Goal: Task Accomplishment & Management: Manage account settings

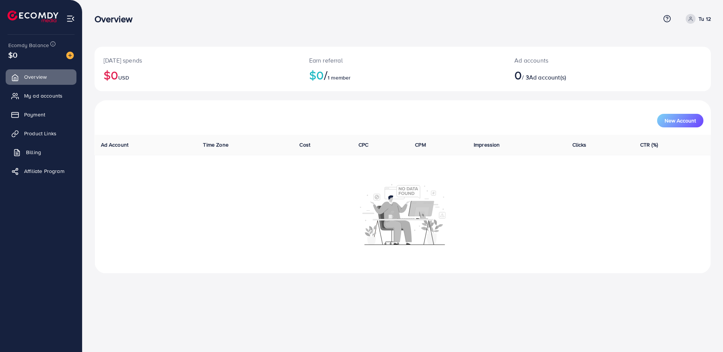
click at [29, 150] on span "Billing" at bounding box center [33, 152] width 15 height 8
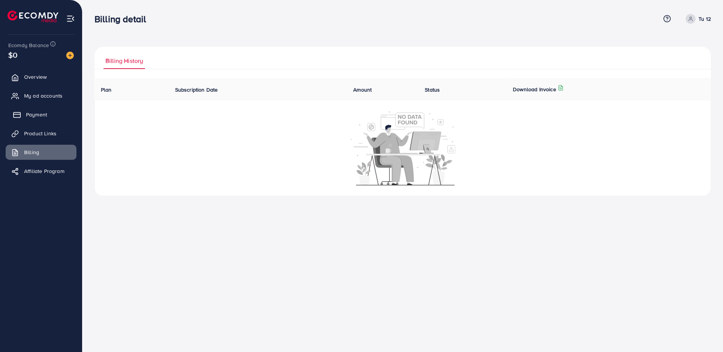
click at [30, 119] on link "Payment" at bounding box center [41, 114] width 71 height 15
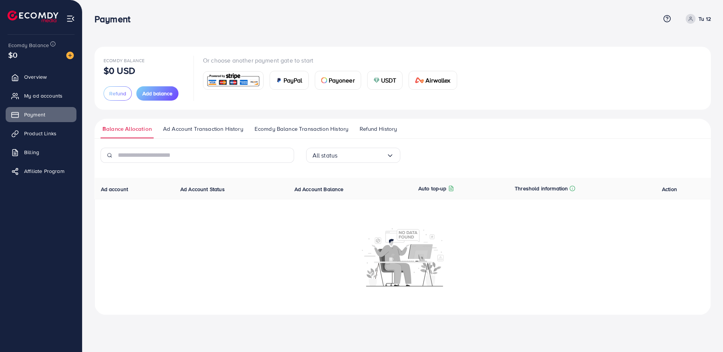
click at [300, 130] on span "Ecomdy Balance Transaction History" at bounding box center [302, 129] width 94 height 8
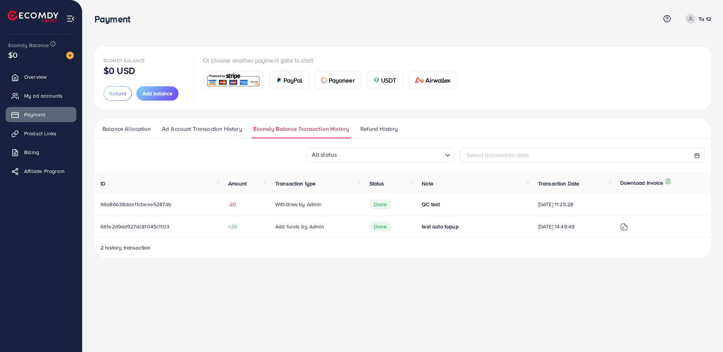
click at [627, 228] on img at bounding box center [624, 227] width 8 height 8
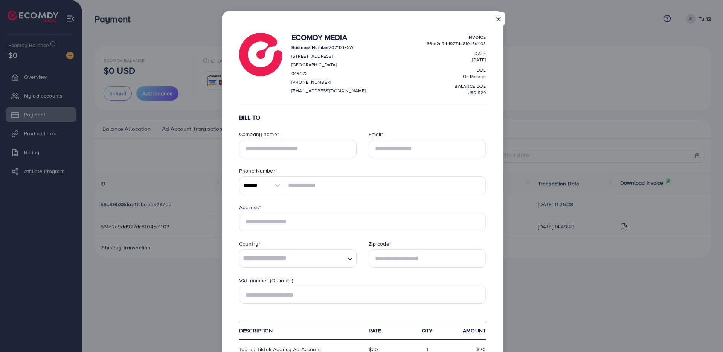
click at [495, 16] on button "×" at bounding box center [499, 19] width 14 height 14
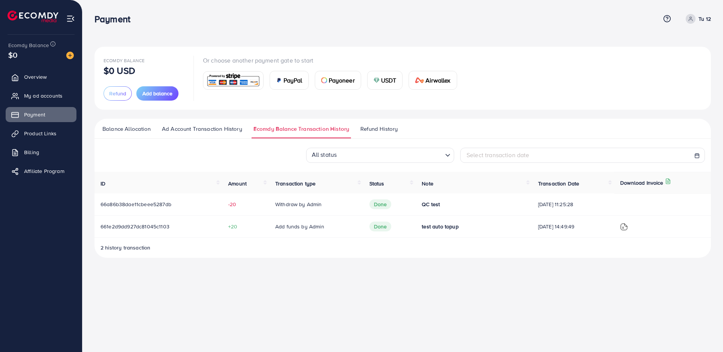
click at [209, 131] on span "Ad Account Transaction History" at bounding box center [202, 129] width 80 height 8
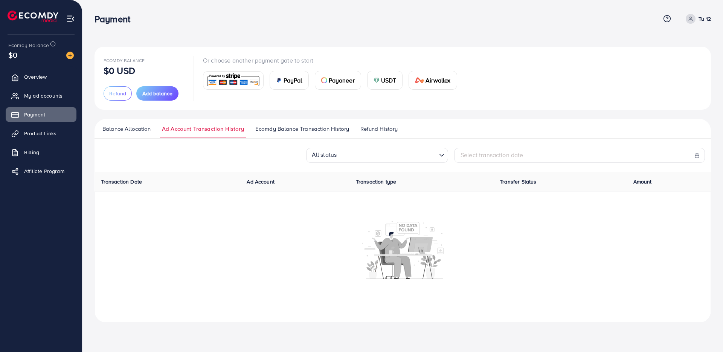
click at [289, 130] on span "Ecomdy Balance Transaction History" at bounding box center [302, 129] width 94 height 8
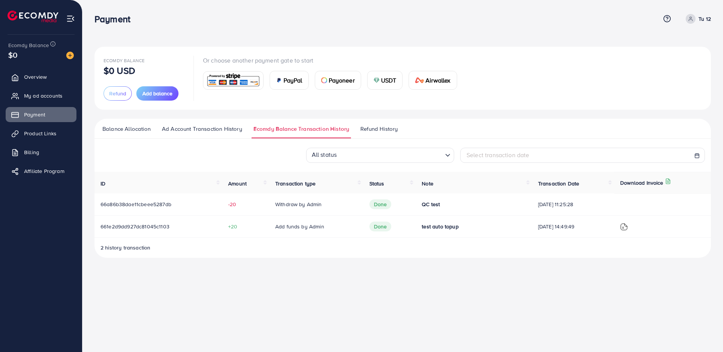
click at [378, 127] on span "Refund History" at bounding box center [379, 129] width 37 height 8
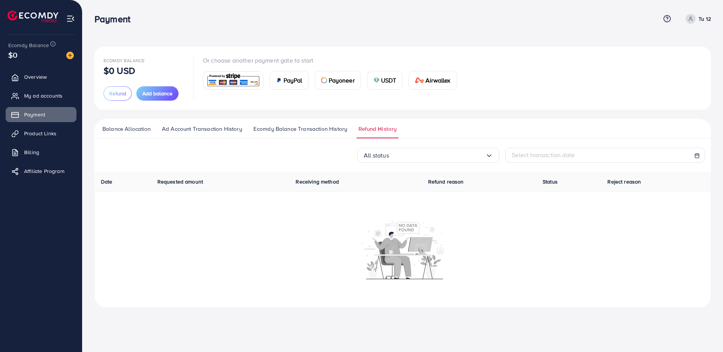
click at [321, 127] on span "Ecomdy Balance Transaction History" at bounding box center [301, 129] width 94 height 8
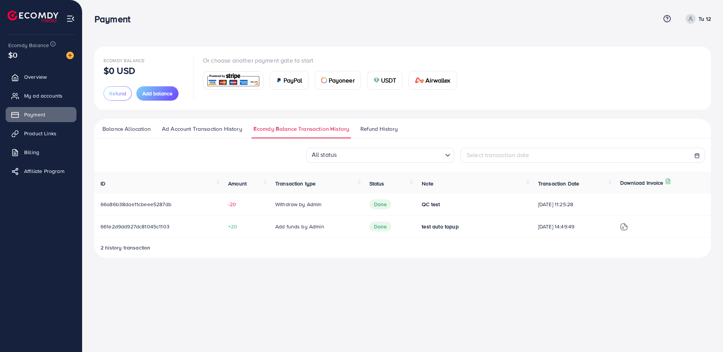
click at [374, 128] on span "Refund History" at bounding box center [379, 129] width 37 height 8
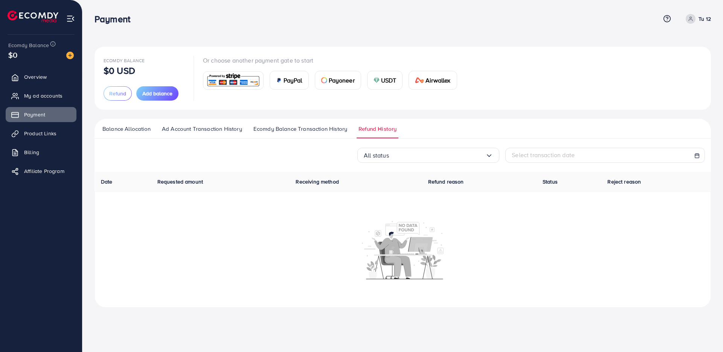
click at [327, 129] on span "Ecomdy Balance Transaction History" at bounding box center [301, 129] width 94 height 8
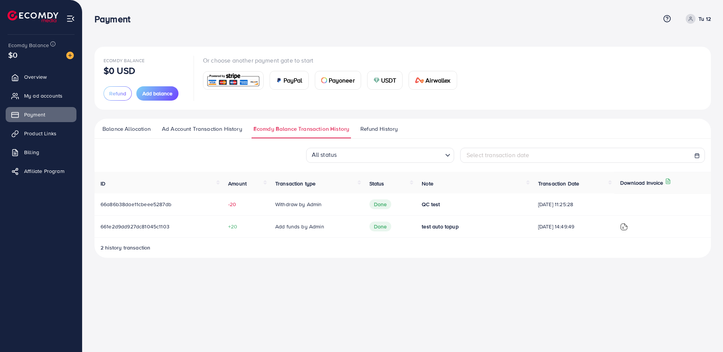
click at [217, 131] on span "Ad Account Transaction History" at bounding box center [202, 129] width 80 height 8
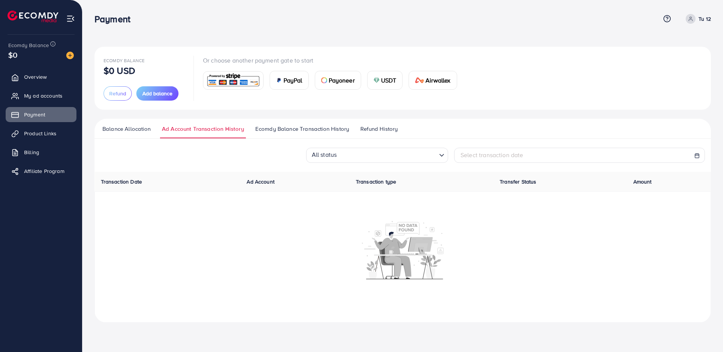
click at [130, 134] on link "Balance Allocation" at bounding box center [127, 132] width 52 height 14
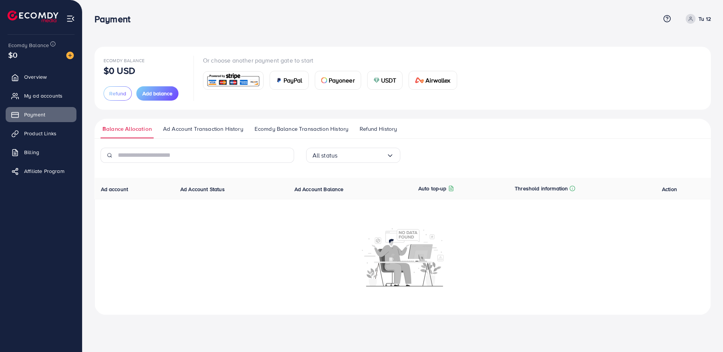
click at [203, 134] on link "Ad Account Transaction History" at bounding box center [203, 132] width 84 height 14
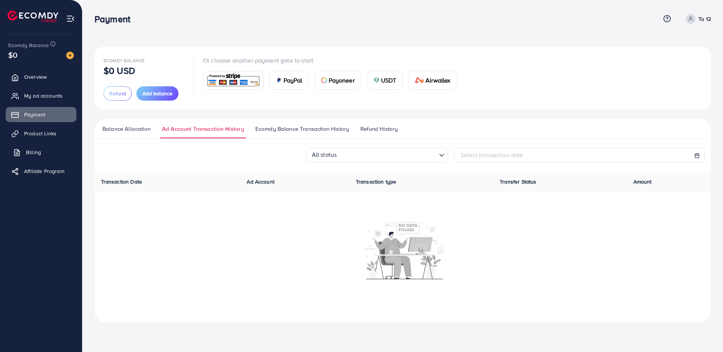
click at [30, 155] on span "Billing" at bounding box center [33, 152] width 15 height 8
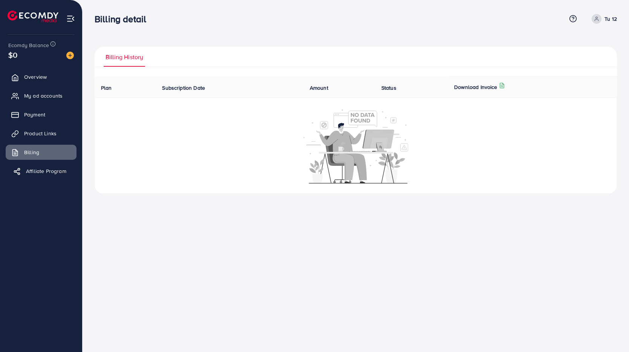
click at [32, 168] on span "Affiliate Program" at bounding box center [46, 171] width 40 height 8
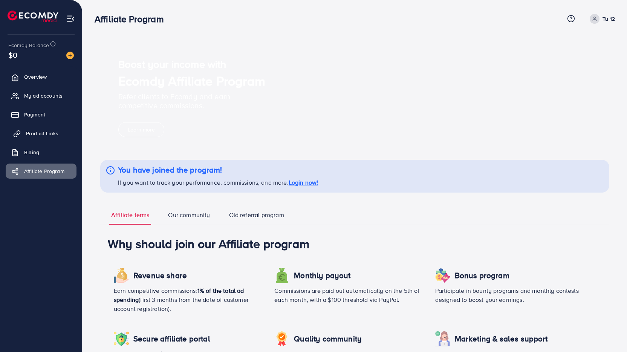
click at [32, 135] on span "Product Links" at bounding box center [42, 134] width 32 height 8
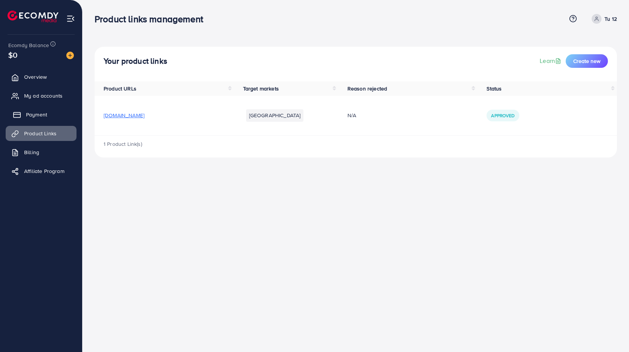
click at [31, 116] on span "Payment" at bounding box center [36, 115] width 21 height 8
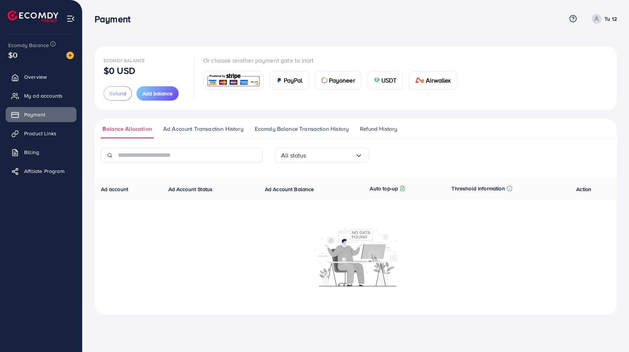
click at [31, 105] on ul "Overview My ad accounts Payment Product Links Billing Affiliate Program" at bounding box center [41, 126] width 82 height 120
click at [32, 80] on span "Overview" at bounding box center [37, 77] width 23 height 8
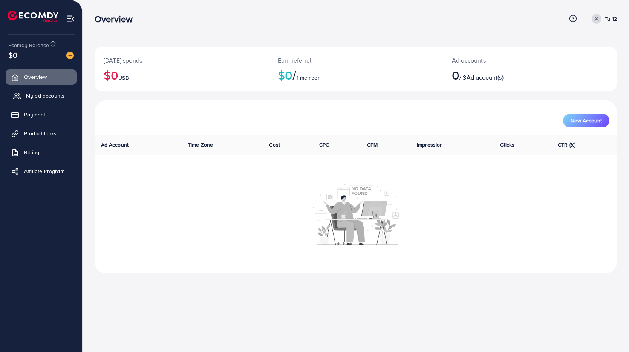
click at [30, 95] on span "My ad accounts" at bounding box center [45, 96] width 38 height 8
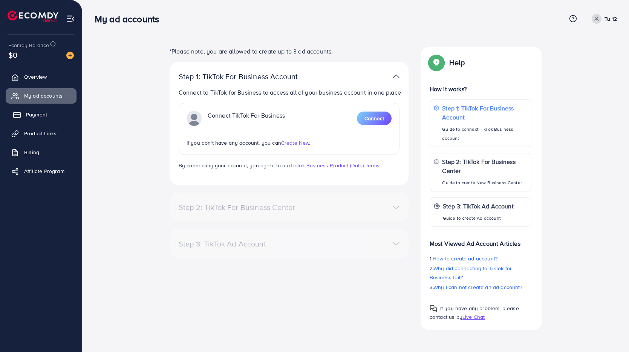
click at [26, 113] on span "Payment" at bounding box center [36, 115] width 21 height 8
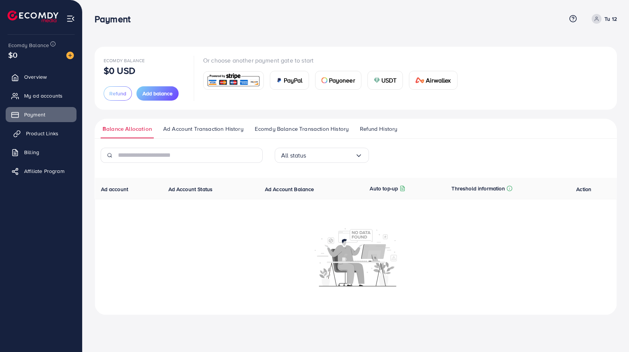
click at [32, 132] on span "Product Links" at bounding box center [42, 134] width 32 height 8
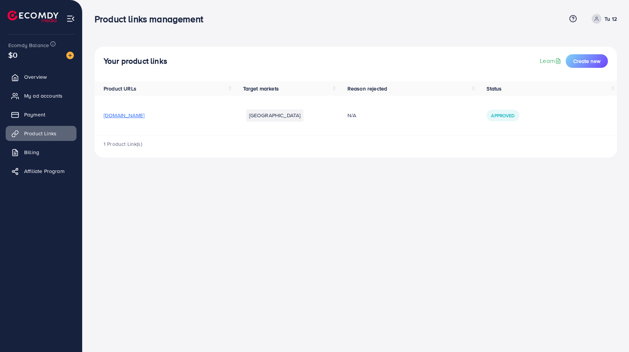
click at [598, 23] on span at bounding box center [596, 19] width 10 height 10
click at [575, 57] on span "Log out" at bounding box center [571, 61] width 20 height 9
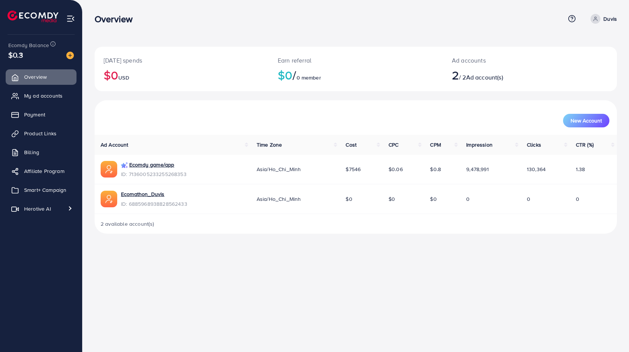
click at [32, 161] on ul "Overview My ad accounts Payment Product Links Billing Affiliate Program Smart+ …" at bounding box center [41, 143] width 82 height 154
click at [32, 153] on span "Billing" at bounding box center [33, 152] width 15 height 8
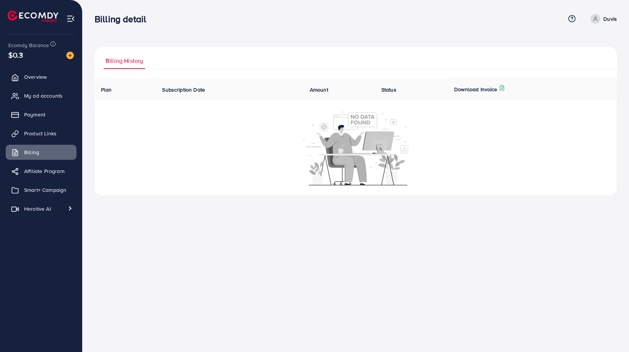
click at [158, 56] on li "Billing History" at bounding box center [132, 61] width 57 height 16
click at [156, 62] on li "Billing History" at bounding box center [132, 61] width 57 height 16
click at [153, 65] on li "Billing History" at bounding box center [132, 61] width 57 height 16
click at [145, 65] on link "Billing History" at bounding box center [124, 61] width 41 height 16
click at [500, 90] on icon at bounding box center [502, 88] width 6 height 6
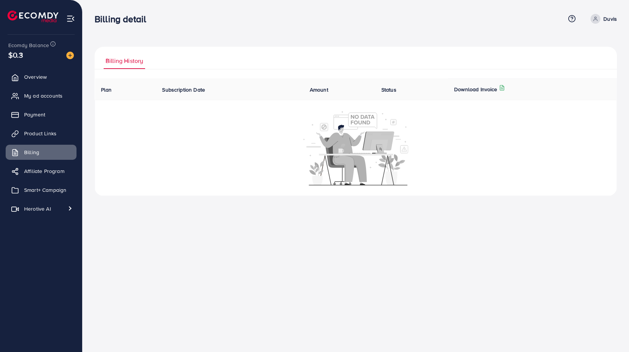
click at [496, 85] on p "Download Invoice" at bounding box center [475, 89] width 43 height 9
click at [499, 86] on icon at bounding box center [502, 88] width 6 height 6
click at [47, 172] on span "Affiliate Program" at bounding box center [46, 171] width 40 height 8
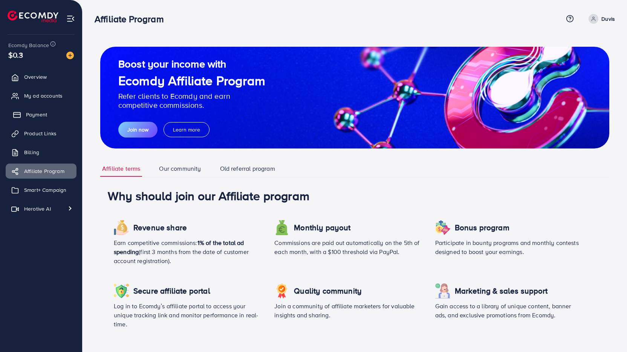
click at [32, 113] on span "Payment" at bounding box center [36, 115] width 21 height 8
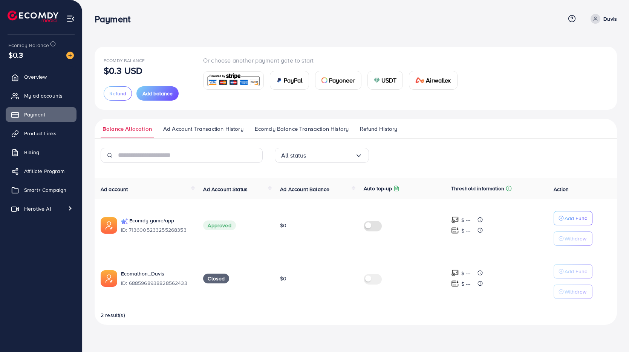
click at [279, 128] on span "Ecomdy Balance Transaction History" at bounding box center [302, 129] width 94 height 8
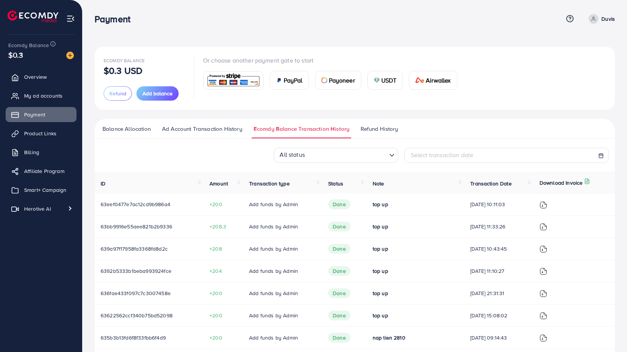
click at [141, 127] on span "Balance Allocation" at bounding box center [126, 129] width 48 height 8
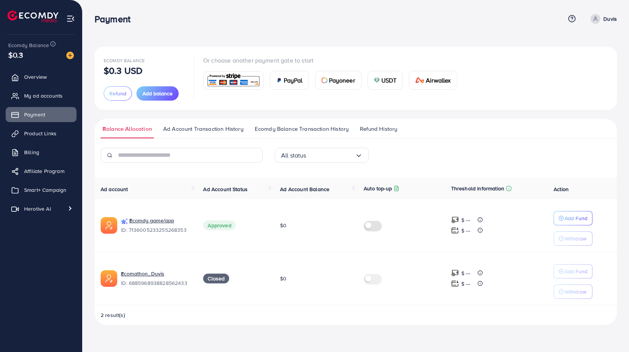
click at [306, 132] on span "Ecomdy Balance Transaction History" at bounding box center [302, 129] width 94 height 8
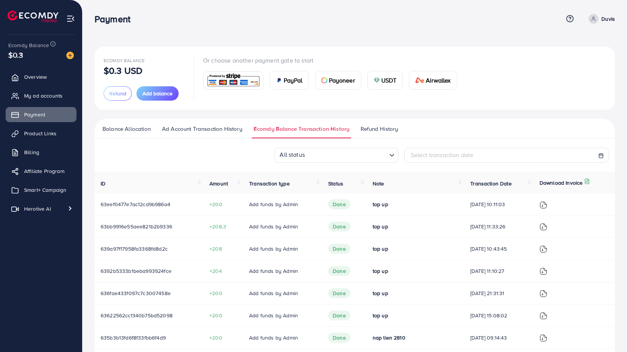
click at [549, 203] on div at bounding box center [573, 204] width 69 height 8
click at [547, 205] on img at bounding box center [543, 205] width 8 height 8
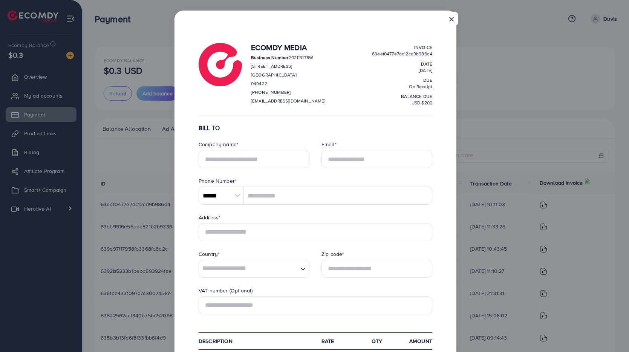
click at [451, 15] on button "×" at bounding box center [452, 19] width 14 height 14
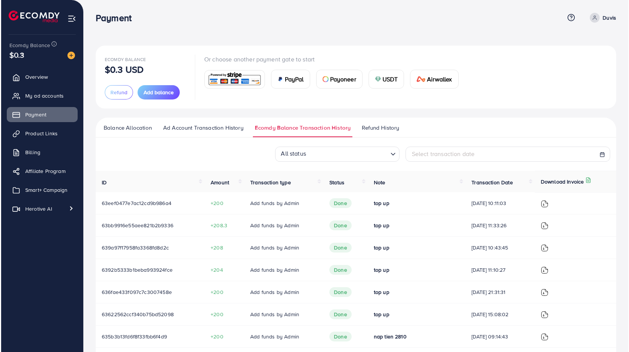
scroll to position [2, 0]
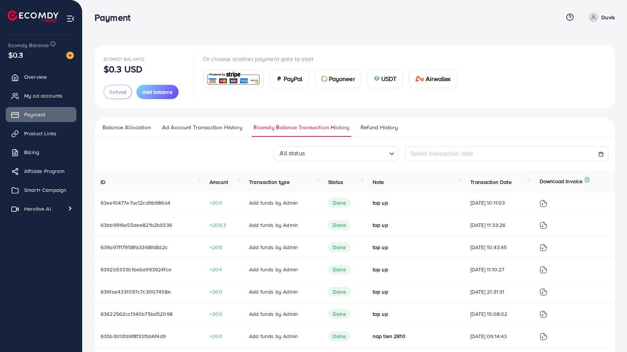
click at [545, 224] on img at bounding box center [543, 226] width 8 height 8
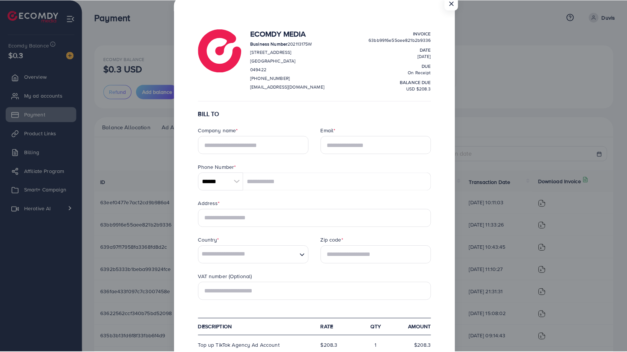
scroll to position [0, 0]
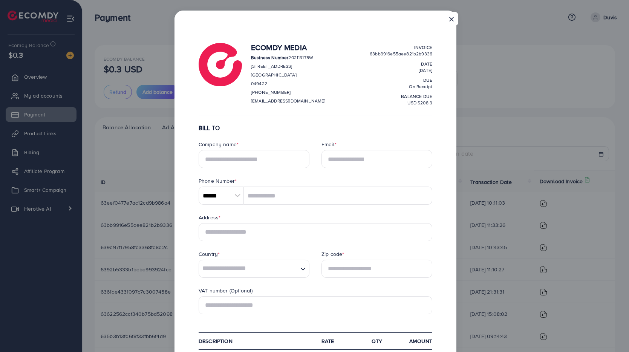
click at [455, 15] on button "×" at bounding box center [452, 19] width 14 height 14
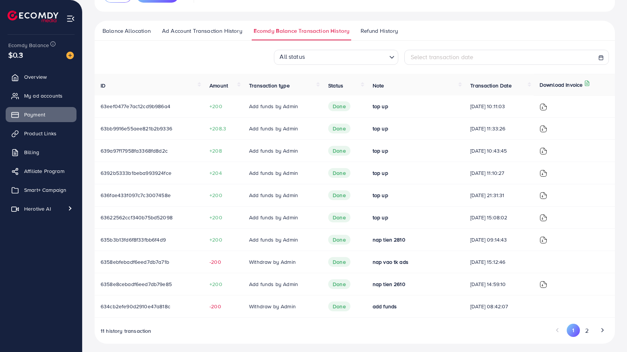
scroll to position [102, 0]
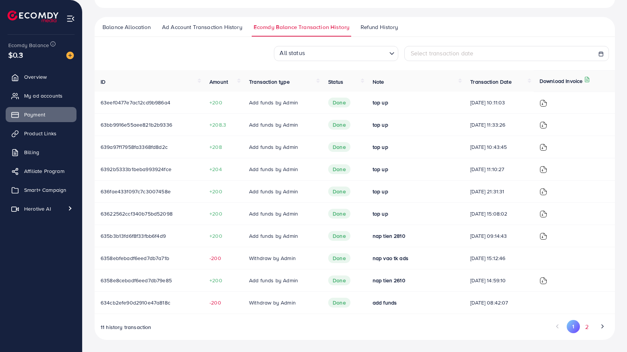
click at [586, 323] on button "2" at bounding box center [587, 327] width 14 height 14
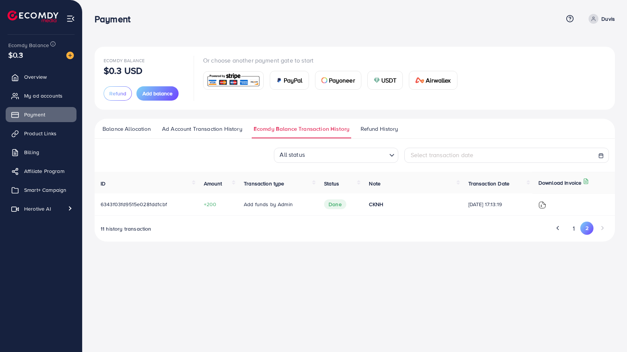
scroll to position [0, 0]
click at [574, 225] on button "1" at bounding box center [575, 229] width 13 height 14
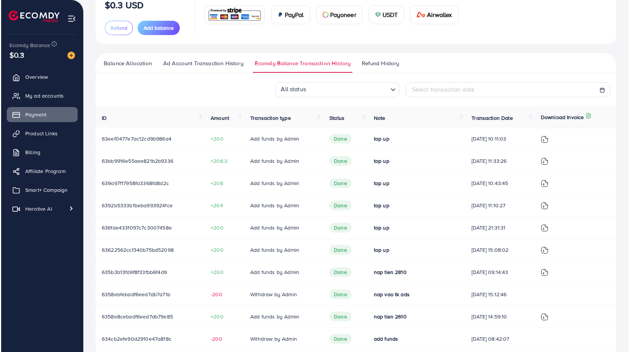
scroll to position [88, 0]
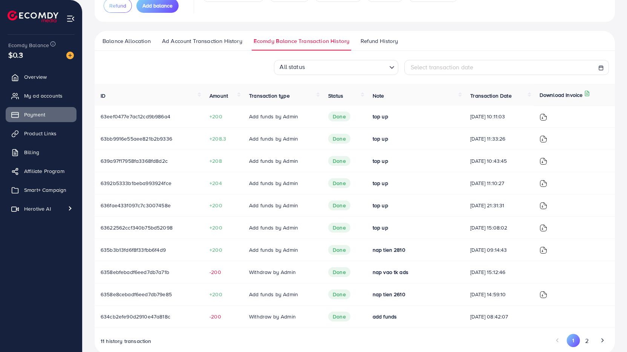
click at [545, 249] on img at bounding box center [543, 250] width 8 height 8
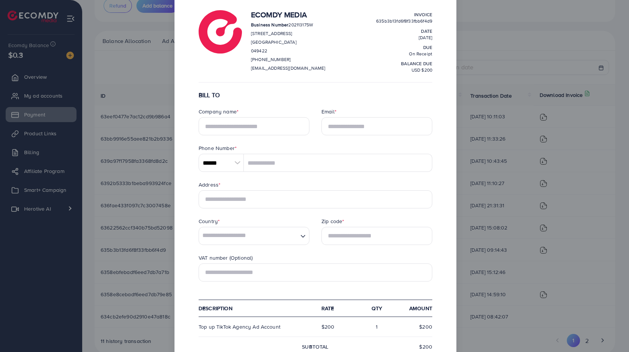
scroll to position [0, 0]
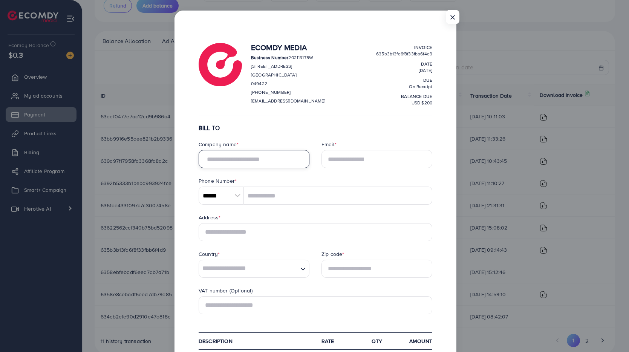
click at [268, 156] on input "text" at bounding box center [254, 159] width 111 height 18
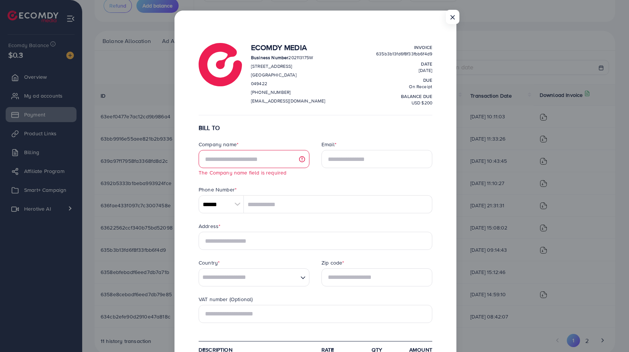
click at [408, 141] on div "Email *" at bounding box center [376, 145] width 111 height 9
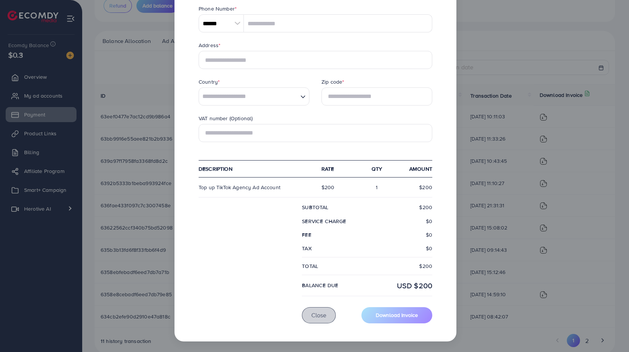
click at [322, 314] on span "Close" at bounding box center [318, 315] width 15 height 8
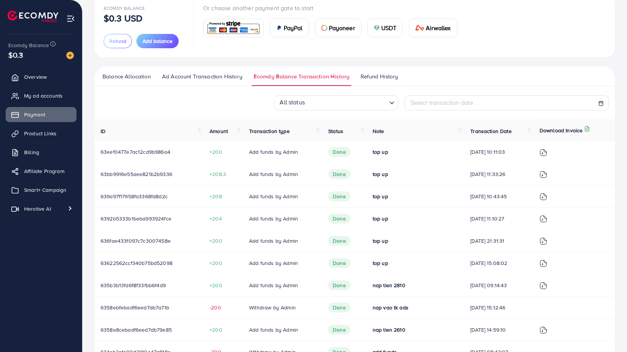
scroll to position [0, 0]
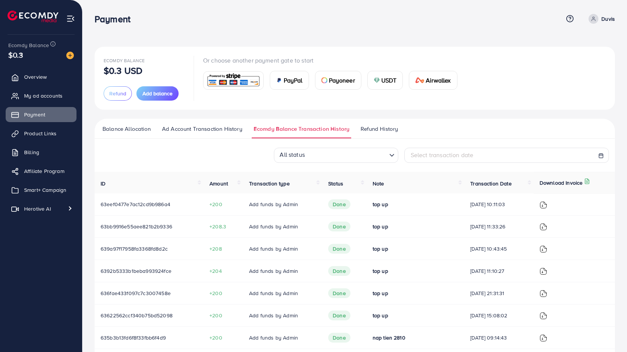
click at [600, 22] on link "Duvis" at bounding box center [599, 19] width 29 height 10
click at [575, 56] on link "Log out" at bounding box center [579, 61] width 72 height 17
